Goal: Connect with others: Connect with others

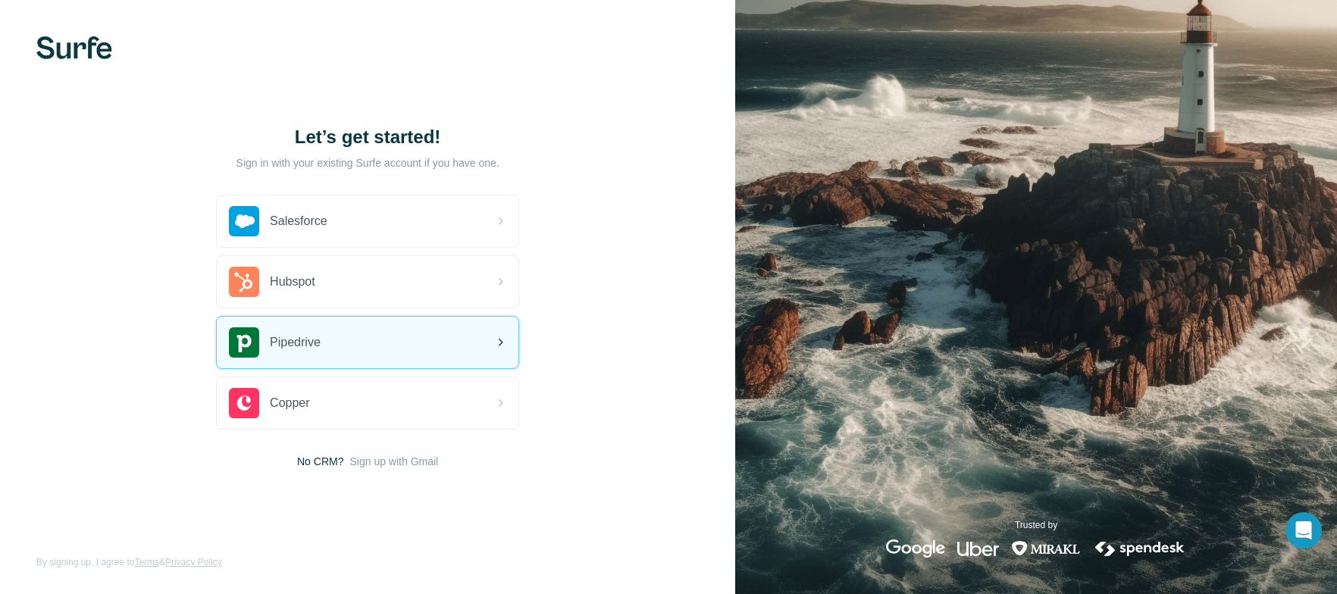
click at [376, 342] on div "Pipedrive" at bounding box center [368, 343] width 302 height 52
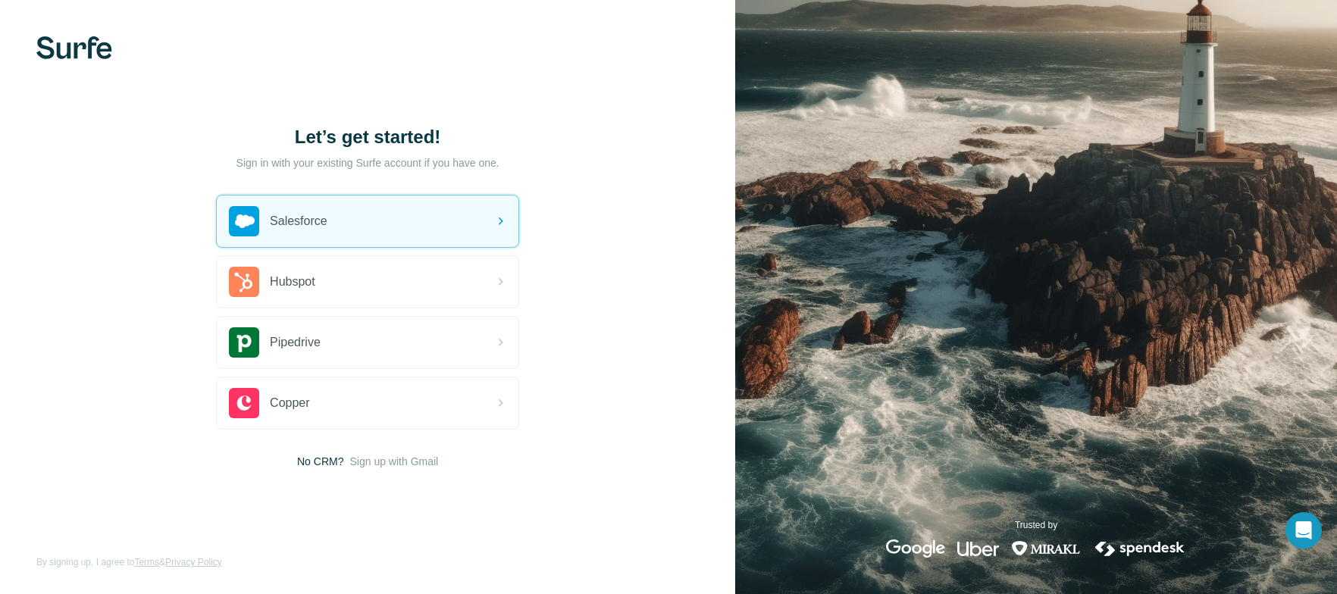
drag, startPoint x: 88, startPoint y: 48, endPoint x: 42, endPoint y: 46, distance: 45.5
click at [42, 46] on div at bounding box center [367, 47] width 735 height 23
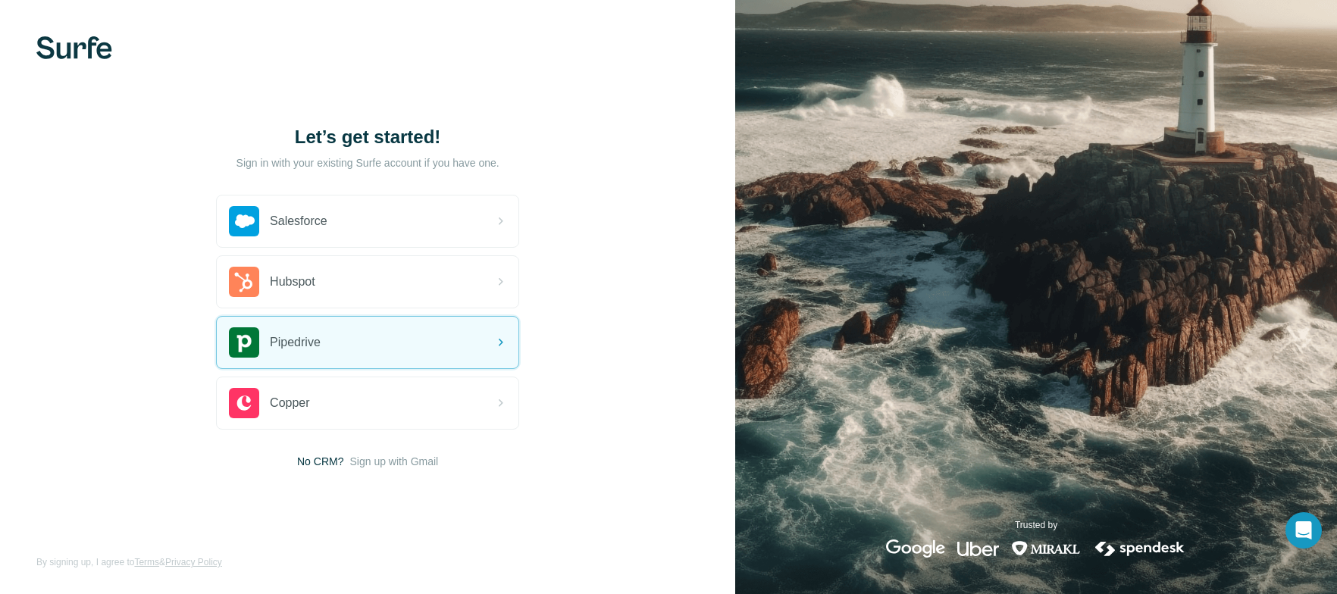
click at [1091, 89] on img at bounding box center [1036, 297] width 602 height 594
click at [502, 342] on icon at bounding box center [501, 343] width 5 height 8
